Goal: Find specific page/section

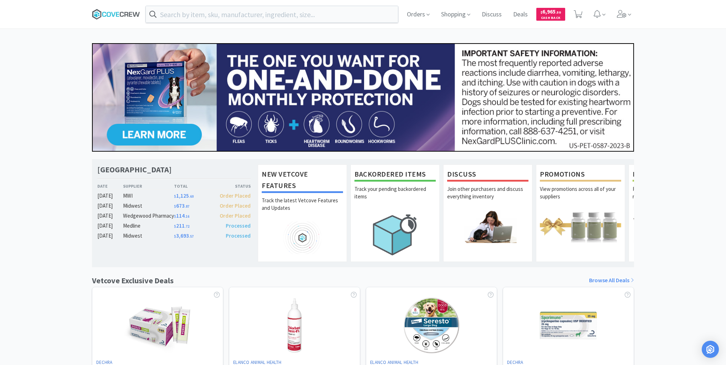
click at [108, 14] on icon at bounding box center [116, 14] width 48 height 11
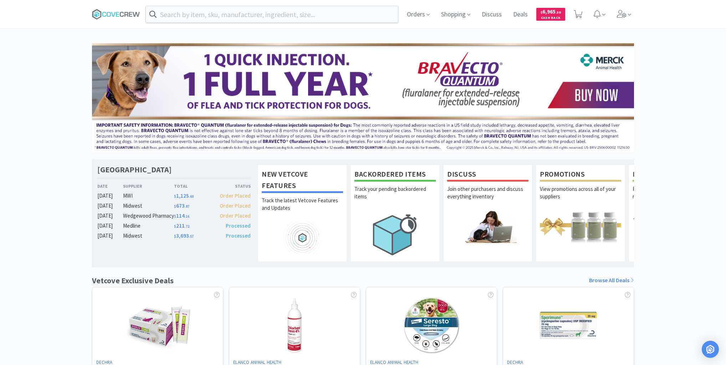
click at [18, 64] on div "Las Vegas Veterinary Specialty Center Date Supplier Total Status [DATE] MWI $ 1…" at bounding box center [363, 314] width 726 height 543
click at [174, 11] on input "text" at bounding box center [272, 14] width 252 height 16
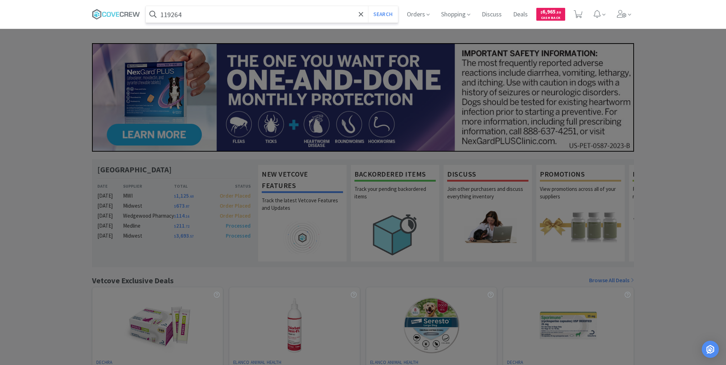
type input "119264"
click at [368, 6] on button "Search" at bounding box center [383, 14] width 30 height 16
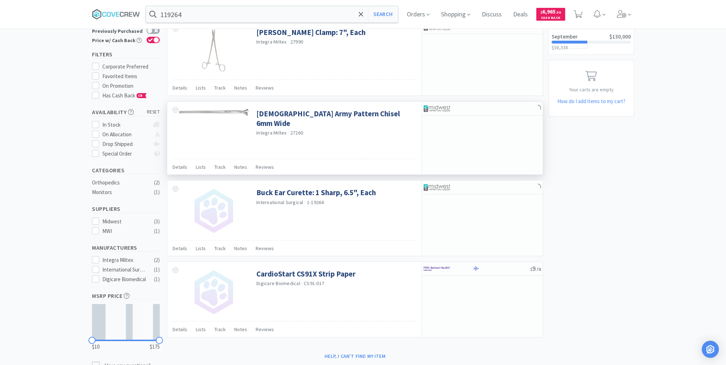
scroll to position [79, 0]
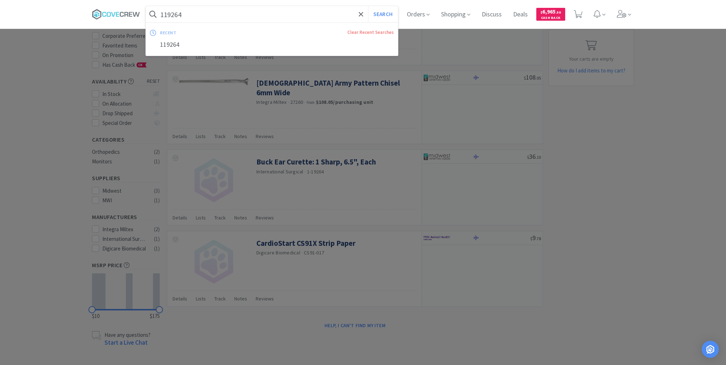
click at [226, 13] on input "119264" at bounding box center [272, 14] width 252 height 16
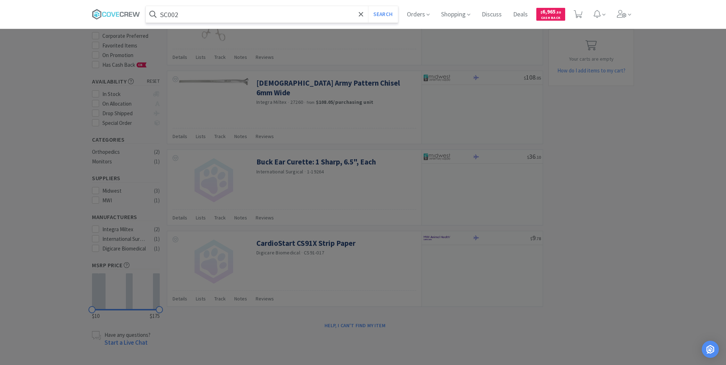
type input "SC002"
click at [368, 6] on button "Search" at bounding box center [383, 14] width 30 height 16
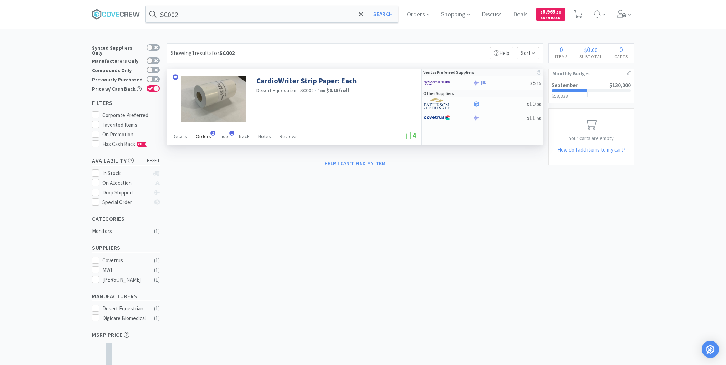
click at [204, 135] on span "Orders" at bounding box center [203, 136] width 15 height 6
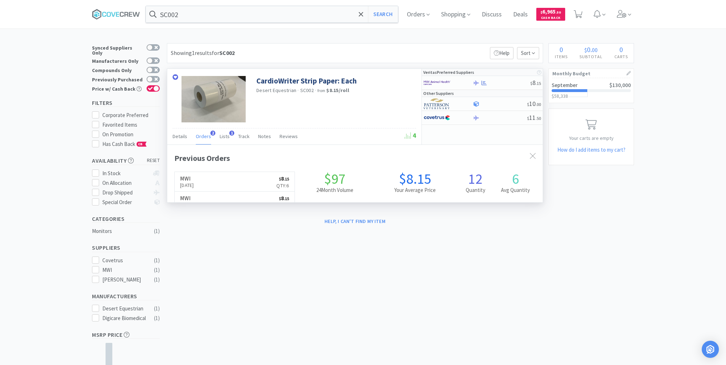
scroll to position [184, 376]
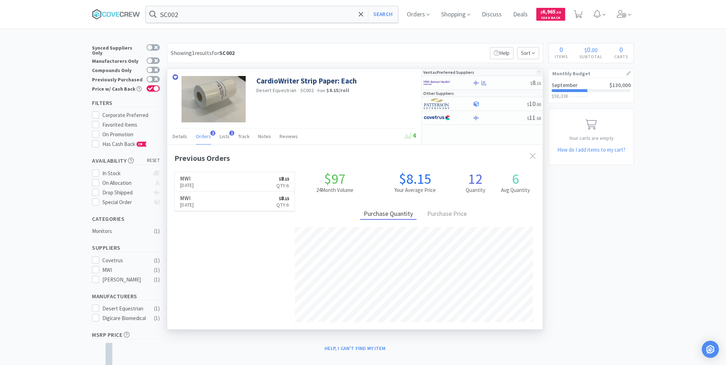
click at [204, 135] on span "Orders" at bounding box center [203, 136] width 15 height 6
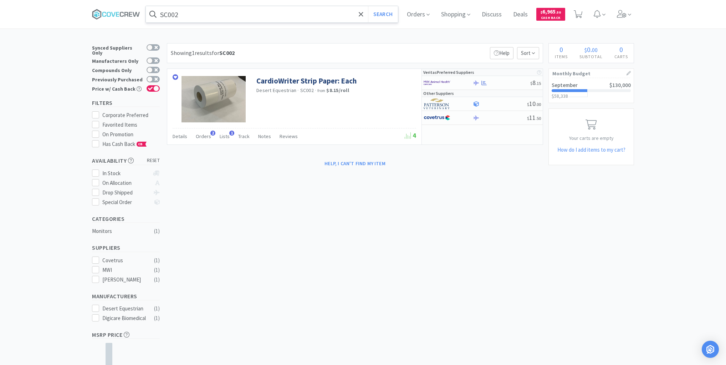
drag, startPoint x: 130, startPoint y: 13, endPoint x: 151, endPoint y: 18, distance: 22.0
click at [133, 14] on icon at bounding box center [116, 14] width 48 height 11
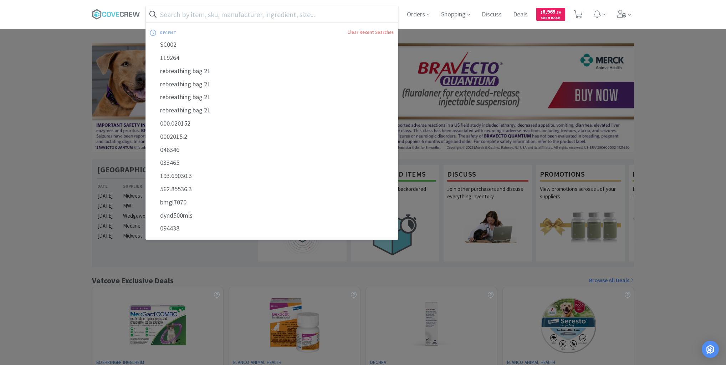
drag, startPoint x: 117, startPoint y: 11, endPoint x: 114, endPoint y: 22, distance: 10.8
click at [116, 18] on icon at bounding box center [116, 14] width 48 height 11
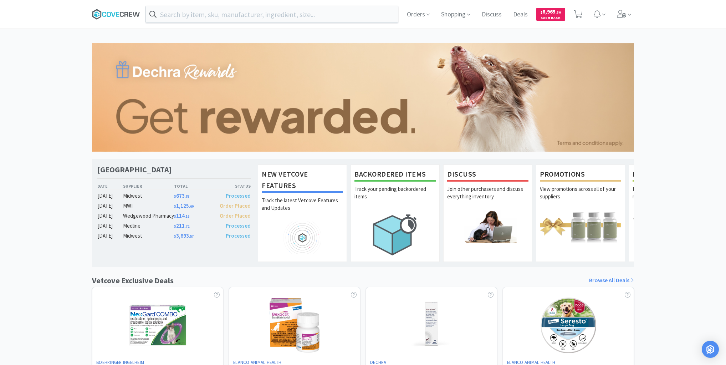
click at [111, 15] on icon at bounding box center [116, 14] width 48 height 11
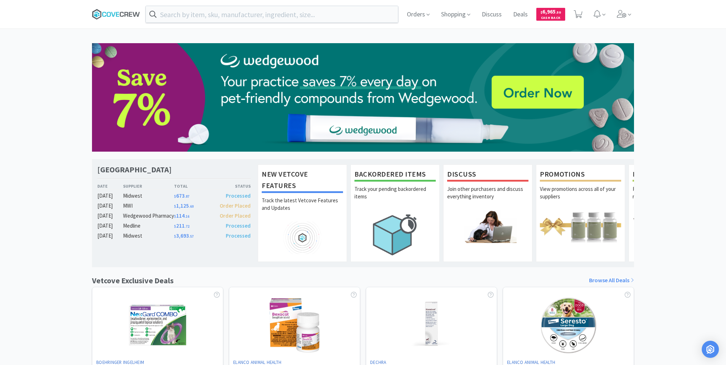
click at [116, 16] on icon at bounding box center [116, 14] width 48 height 11
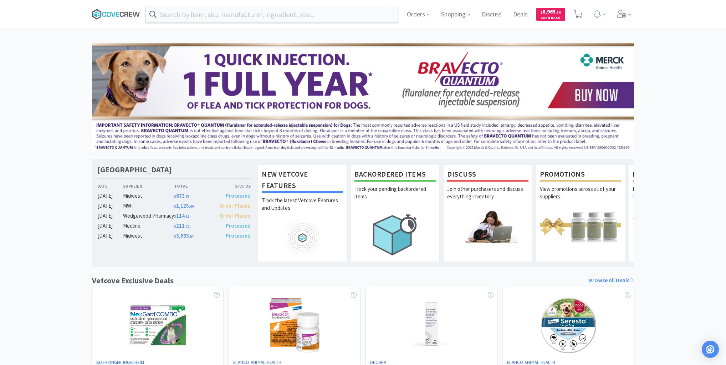
click at [115, 14] on icon at bounding box center [113, 14] width 4 height 5
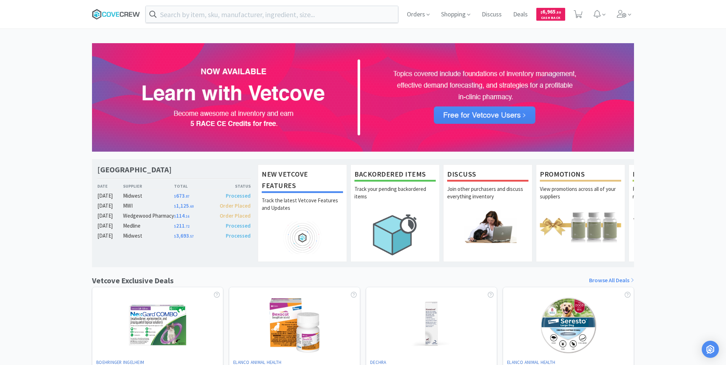
click at [123, 13] on icon at bounding box center [116, 14] width 48 height 11
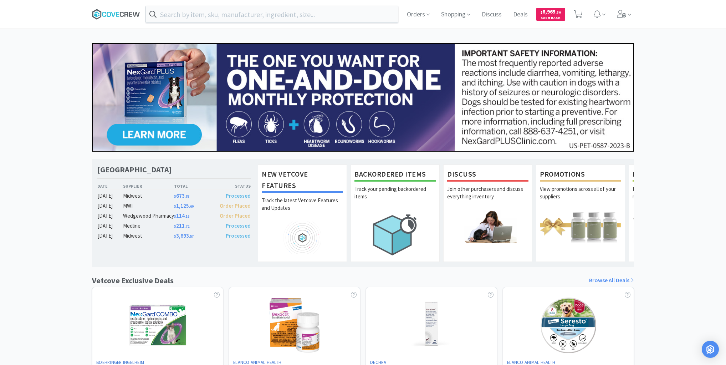
click at [111, 16] on icon at bounding box center [116, 14] width 48 height 11
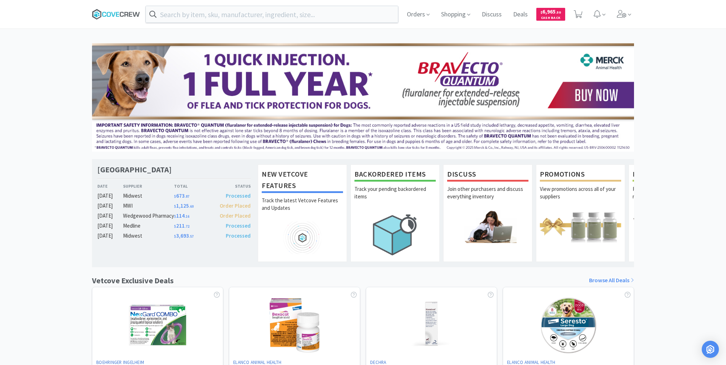
click at [119, 13] on icon at bounding box center [116, 14] width 48 height 11
click at [125, 12] on icon at bounding box center [126, 14] width 4 height 5
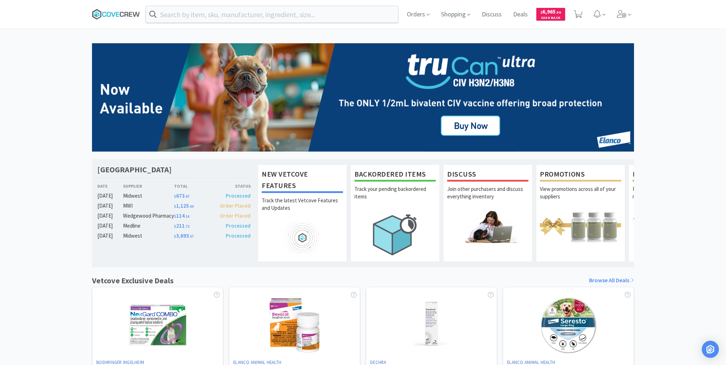
click at [121, 12] on icon at bounding box center [122, 14] width 4 height 5
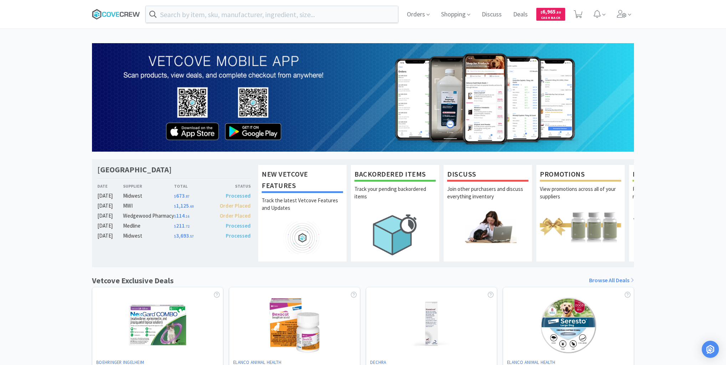
drag, startPoint x: 129, startPoint y: 14, endPoint x: 126, endPoint y: 16, distance: 4.2
click at [128, 15] on icon at bounding box center [116, 14] width 48 height 11
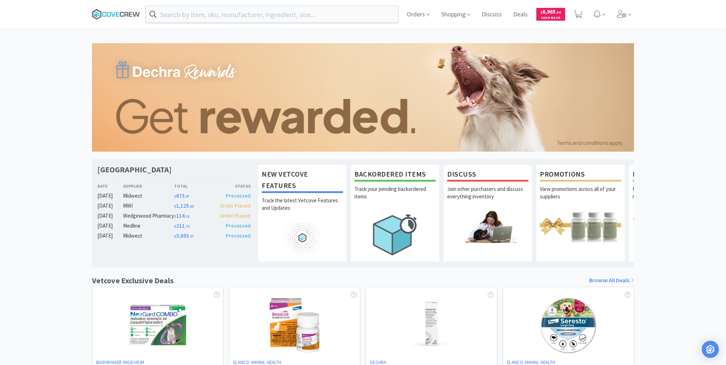
click at [123, 11] on icon at bounding box center [116, 14] width 48 height 11
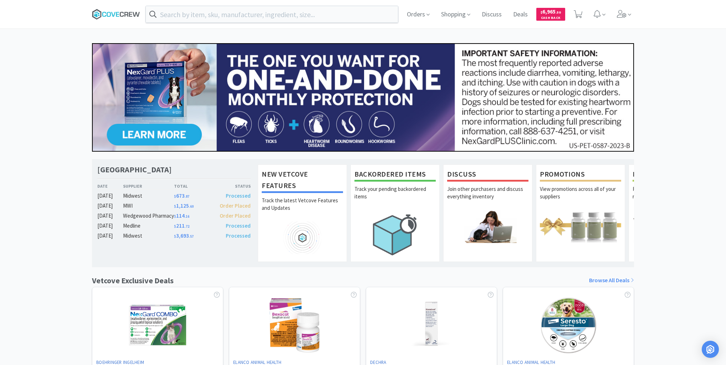
click at [119, 15] on icon at bounding box center [116, 14] width 48 height 11
click at [416, 13] on span "Orders" at bounding box center [418, 14] width 29 height 29
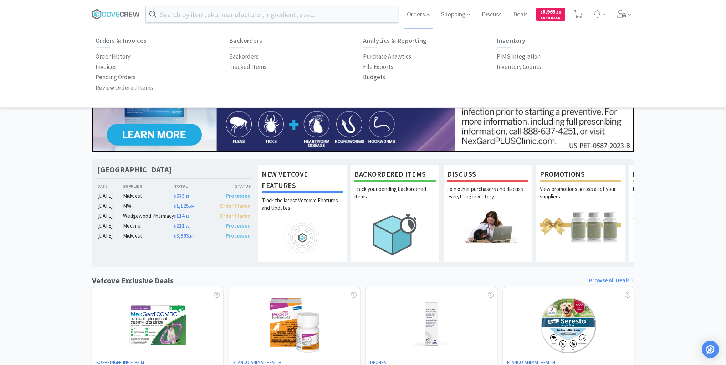
click at [376, 79] on p "Budgets" at bounding box center [374, 77] width 22 height 10
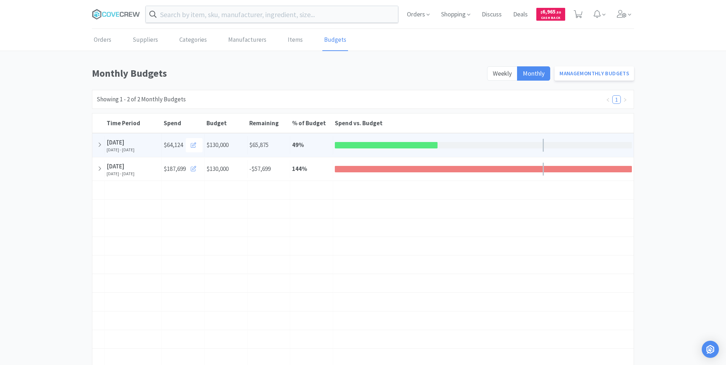
click at [100, 144] on icon at bounding box center [100, 145] width 4 height 6
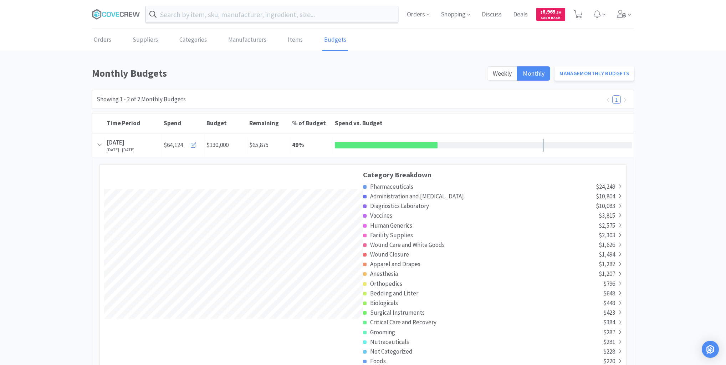
scroll to position [1375, 541]
click at [620, 184] on icon at bounding box center [620, 186] width 2 height 4
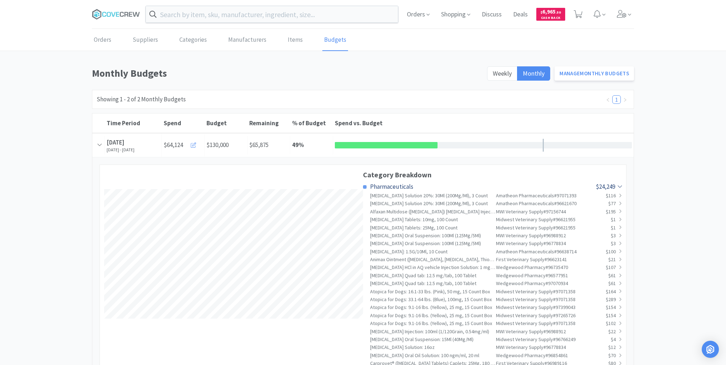
scroll to position [2501, 541]
click at [620, 184] on icon at bounding box center [620, 186] width 6 height 4
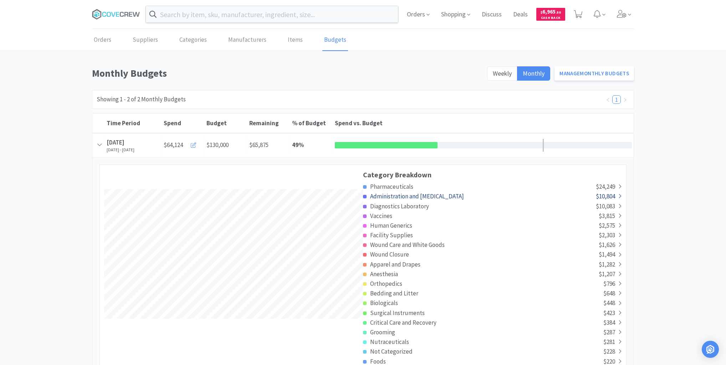
scroll to position [1375, 541]
click at [620, 193] on icon at bounding box center [620, 196] width 4 height 6
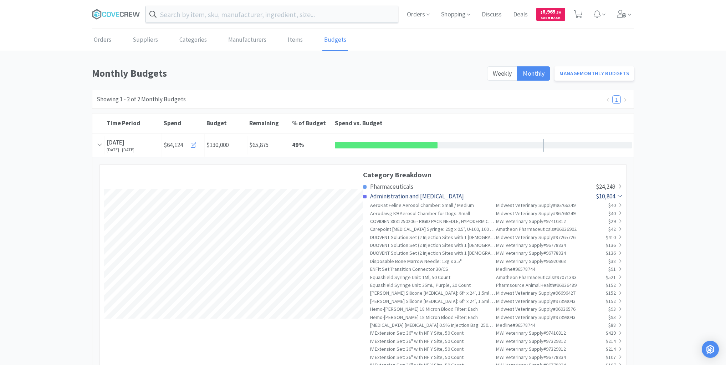
scroll to position [354660, 356177]
click at [621, 195] on icon at bounding box center [620, 196] width 6 height 4
